Goal: Use online tool/utility: Utilize a website feature to perform a specific function

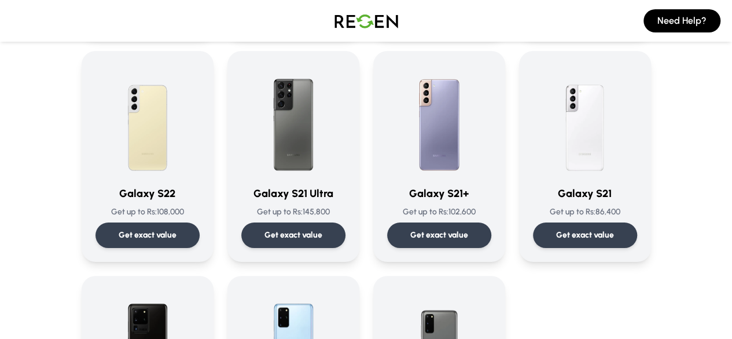
scroll to position [532, 0]
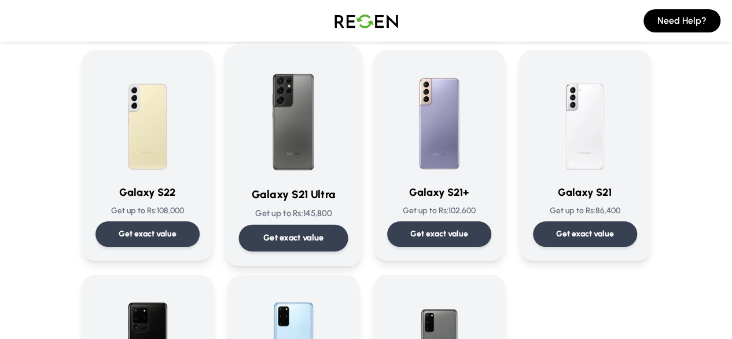
click at [311, 232] on div "Get exact value" at bounding box center [293, 238] width 109 height 27
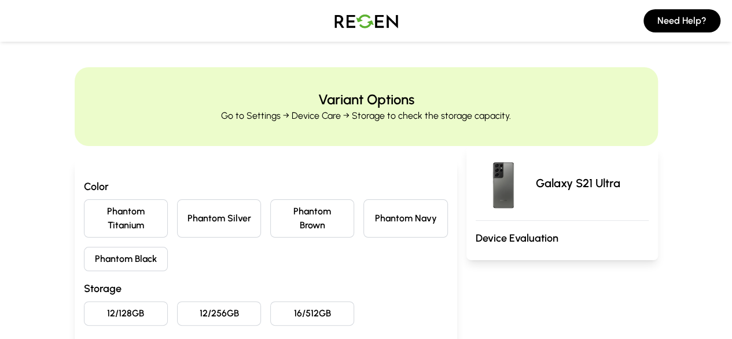
click at [328, 213] on button "Phantom Brown" at bounding box center [312, 218] width 84 height 38
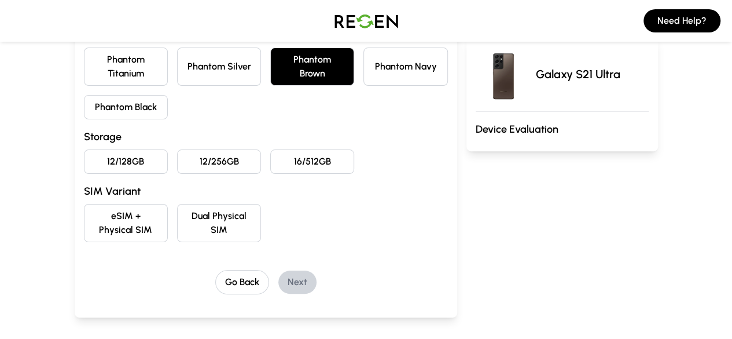
scroll to position [152, 0]
click at [87, 151] on button "12/128GB" at bounding box center [126, 161] width 84 height 24
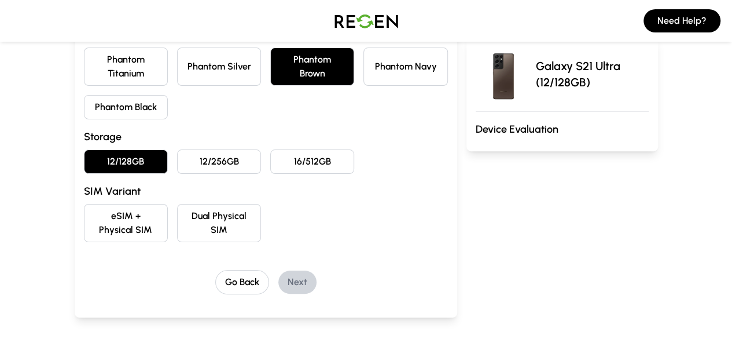
click at [199, 204] on button "Dual Physical SIM" at bounding box center [219, 223] width 84 height 38
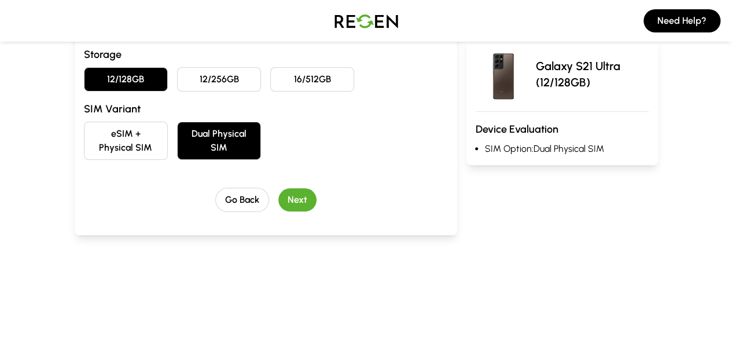
click at [279, 188] on button "Next" at bounding box center [297, 199] width 38 height 23
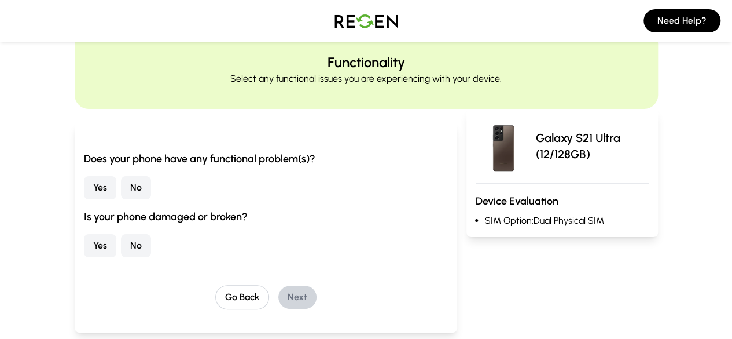
scroll to position [0, 0]
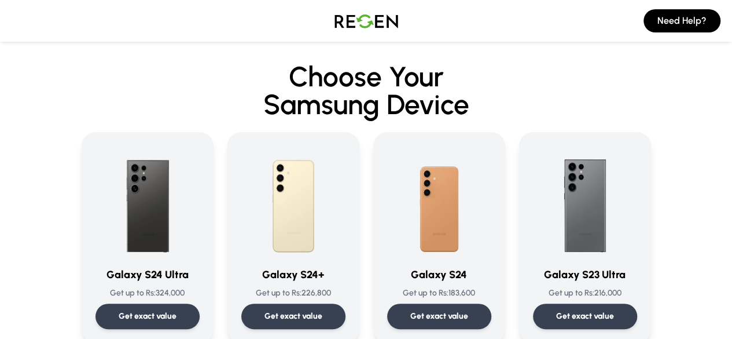
click at [42, 31] on div "Need Help?" at bounding box center [366, 21] width 732 height 42
click at [31, 27] on div "Need Help?" at bounding box center [366, 21] width 732 height 42
